Goal: Navigation & Orientation: Find specific page/section

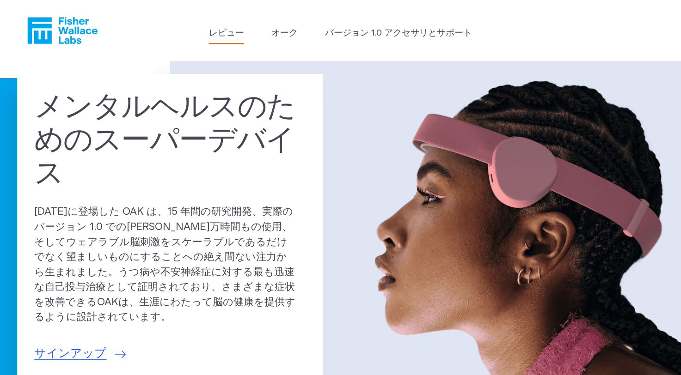
click at [233, 31] on link "レビュー" at bounding box center [226, 33] width 35 height 13
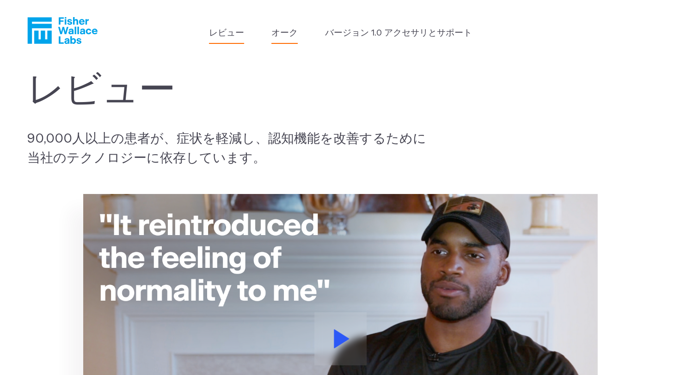
click at [290, 35] on link "オーク" at bounding box center [284, 33] width 26 height 13
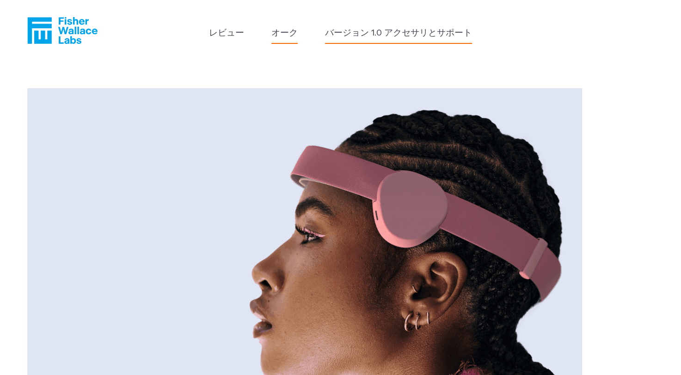
click at [382, 39] on link "バージョン 1.0 アクセサリとサポート" at bounding box center [398, 33] width 147 height 13
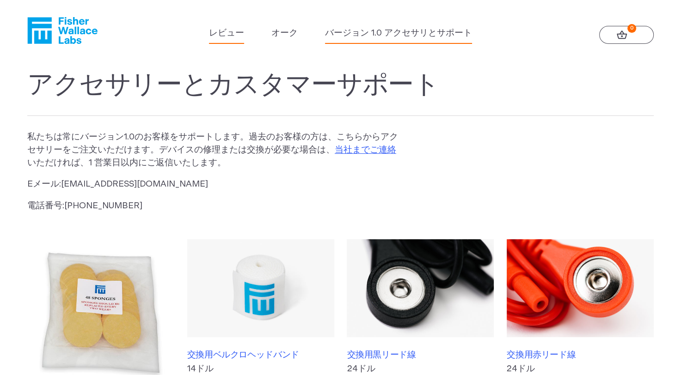
click at [239, 35] on link "レビュー" at bounding box center [226, 33] width 35 height 13
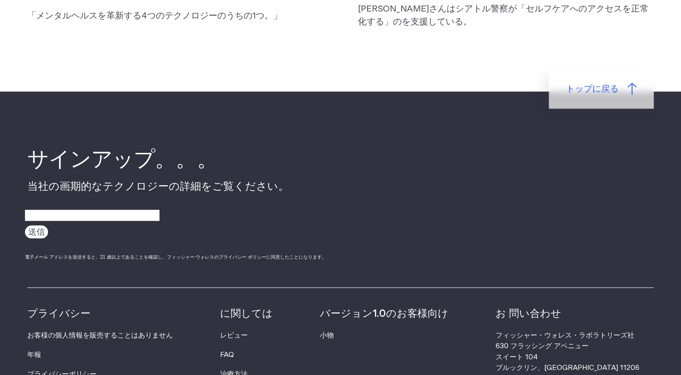
scroll to position [941, 0]
